Goal: Navigation & Orientation: Find specific page/section

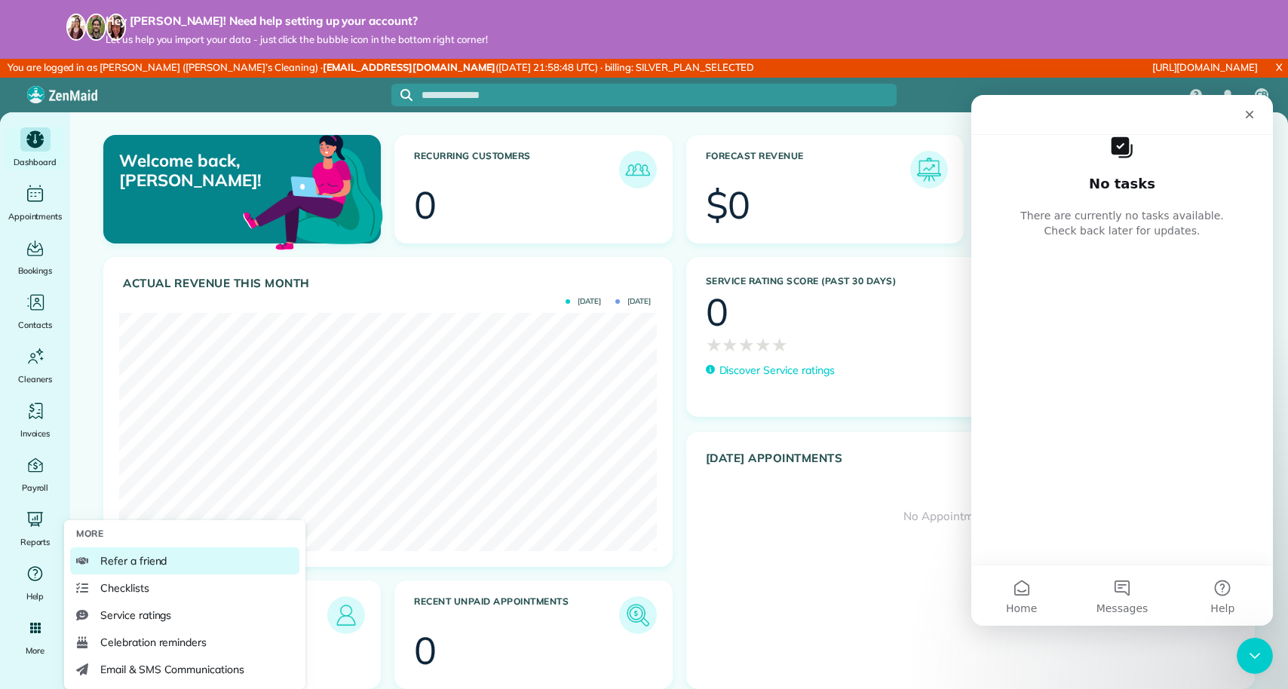
click at [176, 564] on link "Refer a friend" at bounding box center [184, 561] width 229 height 27
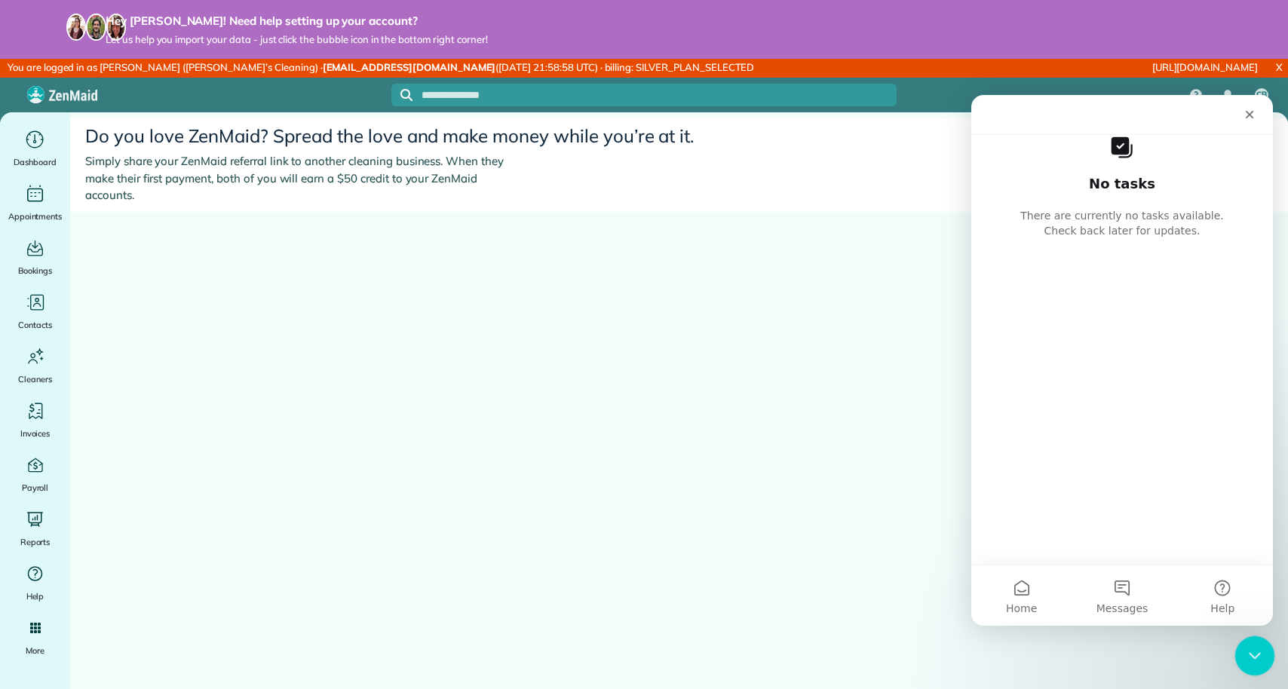
click at [1246, 645] on icon "Close Intercom Messenger" at bounding box center [1253, 654] width 18 height 18
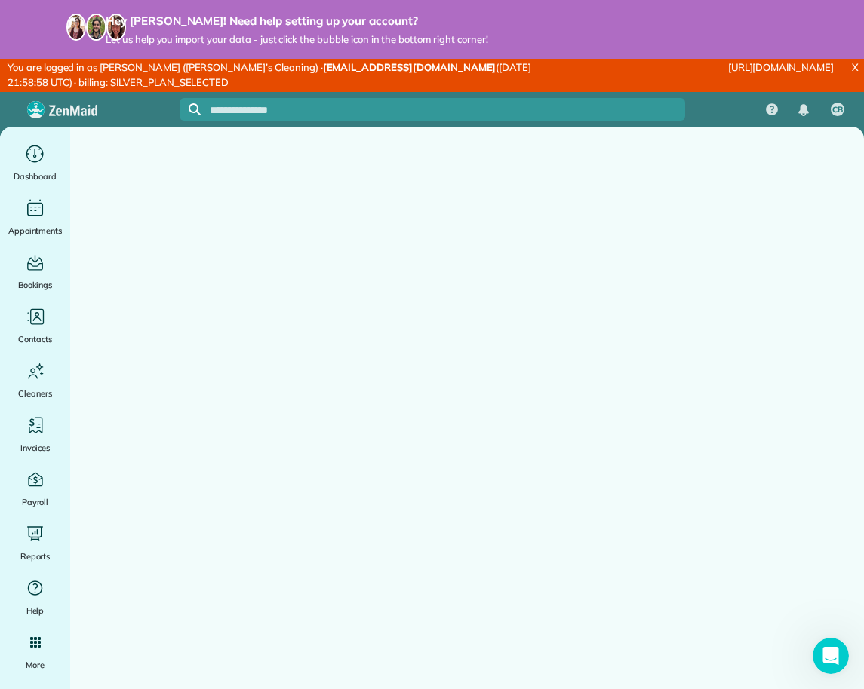
click at [854, 67] on link "X" at bounding box center [855, 67] width 18 height 17
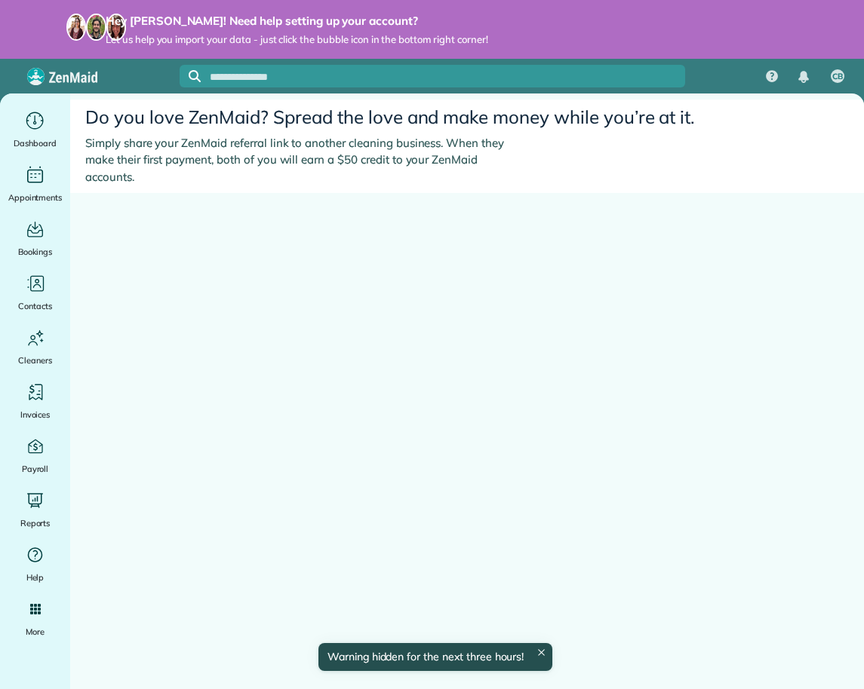
click at [125, 27] on strong "Hey [PERSON_NAME]! Need help setting up your account?" at bounding box center [297, 21] width 382 height 15
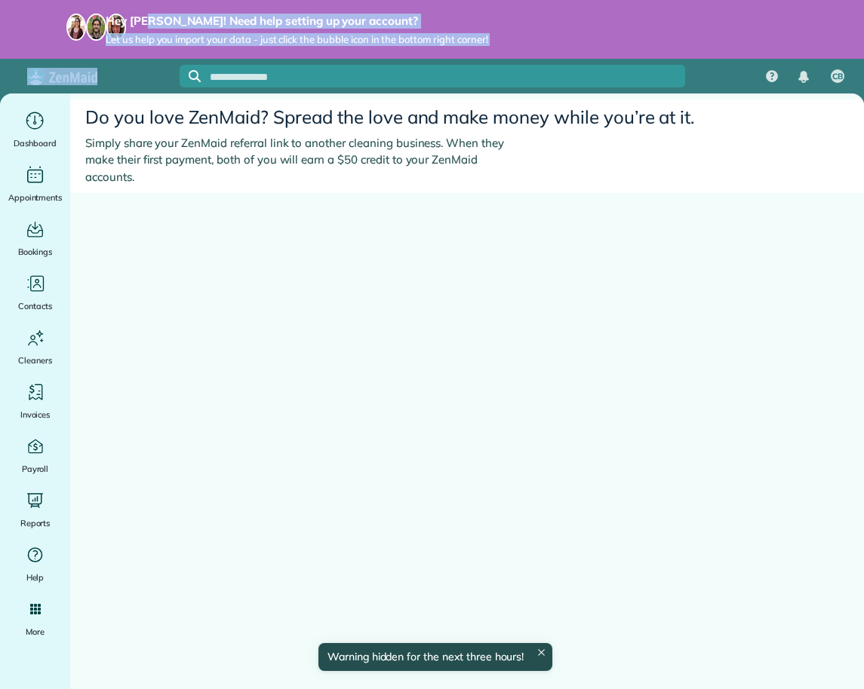
drag, startPoint x: 125, startPoint y: 27, endPoint x: 128, endPoint y: 38, distance: 11.7
click at [128, 38] on div "Hey Carmen! Need help setting up your account? Let us help you import your data…" at bounding box center [284, 30] width 407 height 32
click at [128, 38] on span "Let us help you import your data - just click the bubble icon in the bottom rig…" at bounding box center [297, 39] width 382 height 13
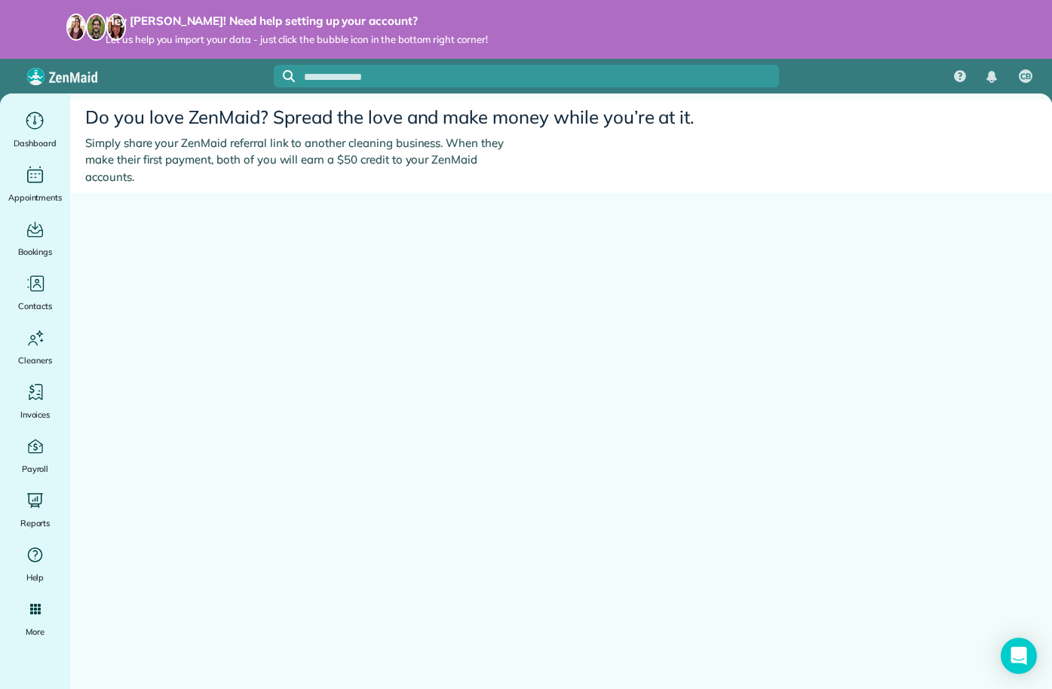
scroll to position [107, 0]
